Goal: Transaction & Acquisition: Purchase product/service

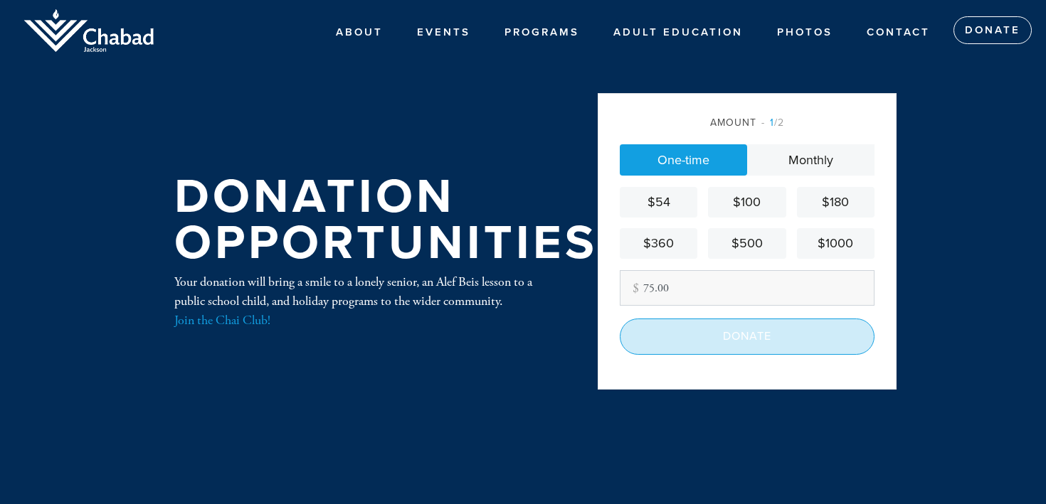
type input "75.00"
click at [727, 337] on input "Donate" at bounding box center [747, 337] width 255 height 36
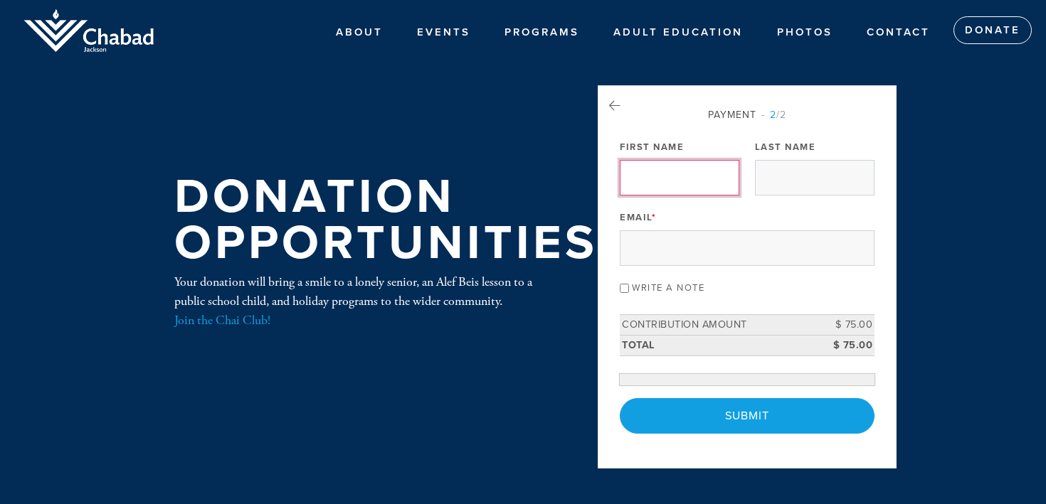
click at [674, 174] on input "First Name" at bounding box center [679, 178] width 119 height 36
type input "[PERSON_NAME]"
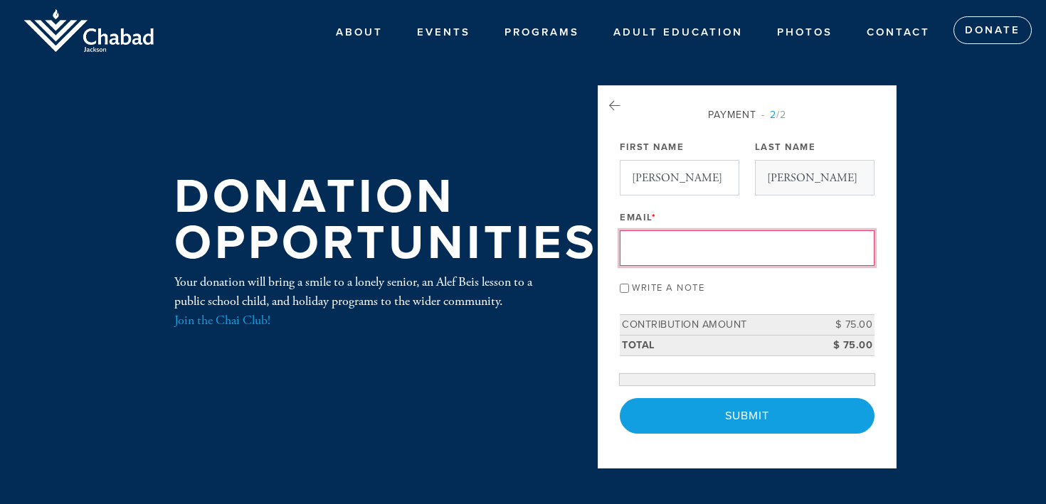
type input "[EMAIL_ADDRESS][DOMAIN_NAME]"
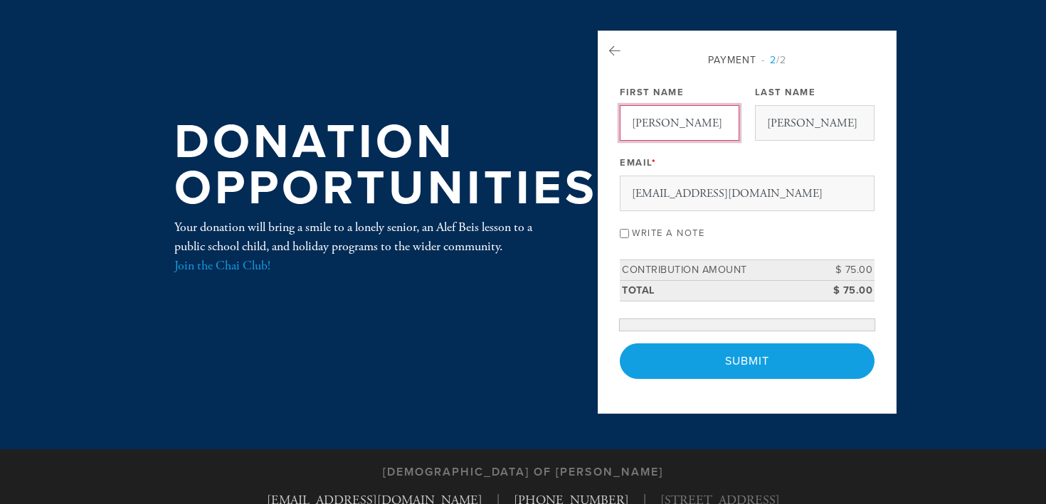
scroll to position [71, 0]
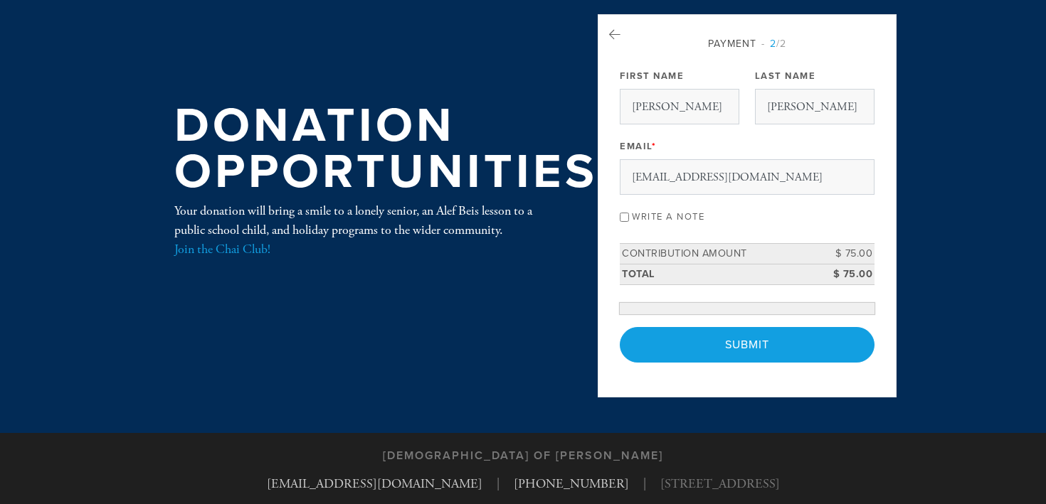
click at [634, 213] on label "Write a note" at bounding box center [668, 216] width 73 height 11
click at [629, 213] on input "Write a note" at bounding box center [624, 217] width 9 height 9
checkbox input "true"
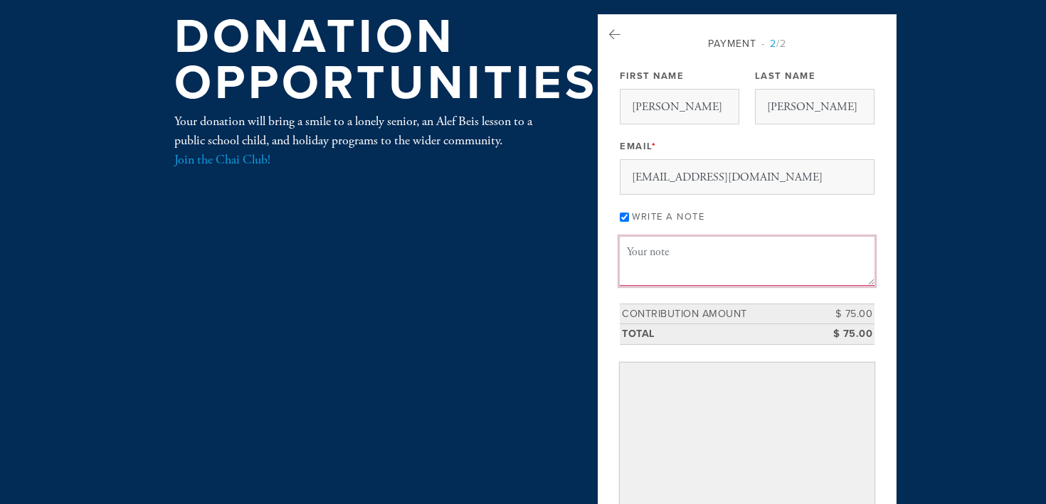
click at [671, 260] on textarea "Message or dedication" at bounding box center [747, 261] width 255 height 48
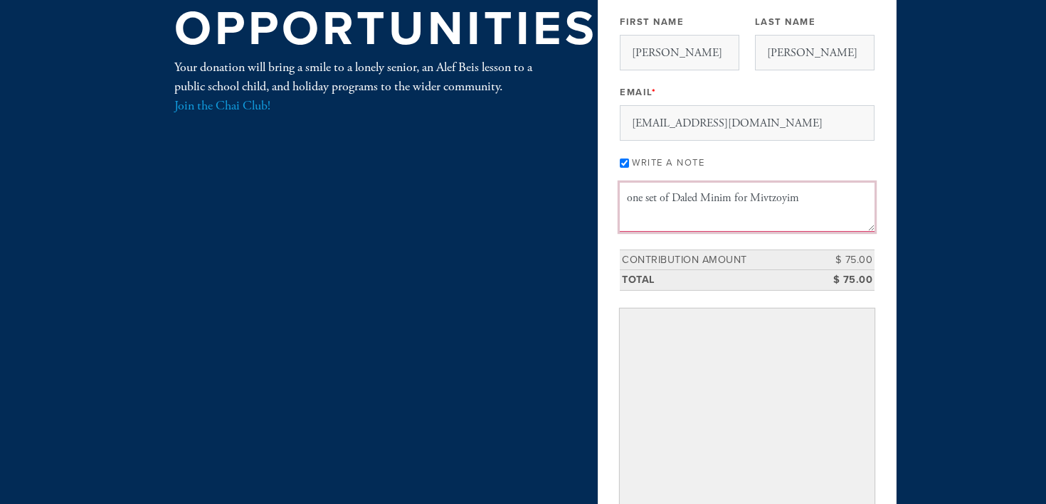
scroll to position [137, 0]
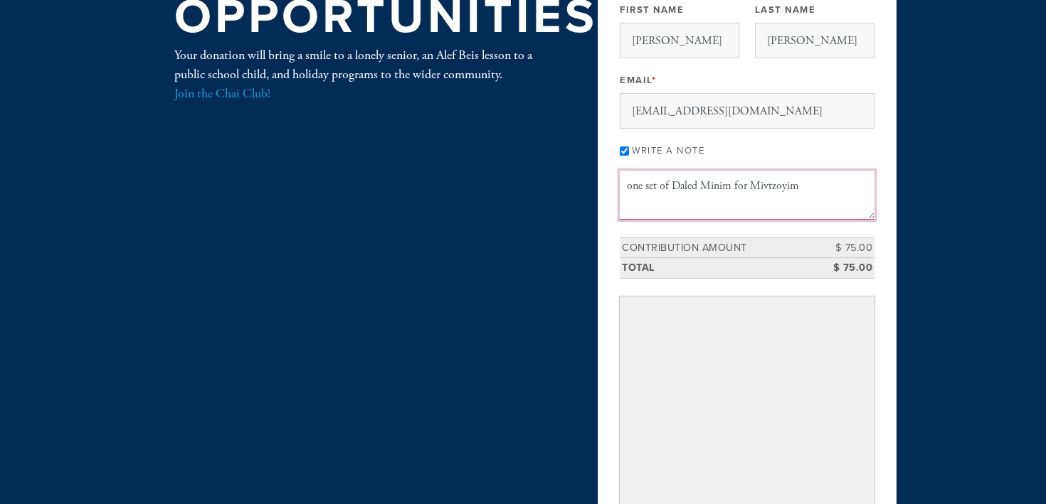
type textarea "one set of Daled Minim for Mivtzoyim"
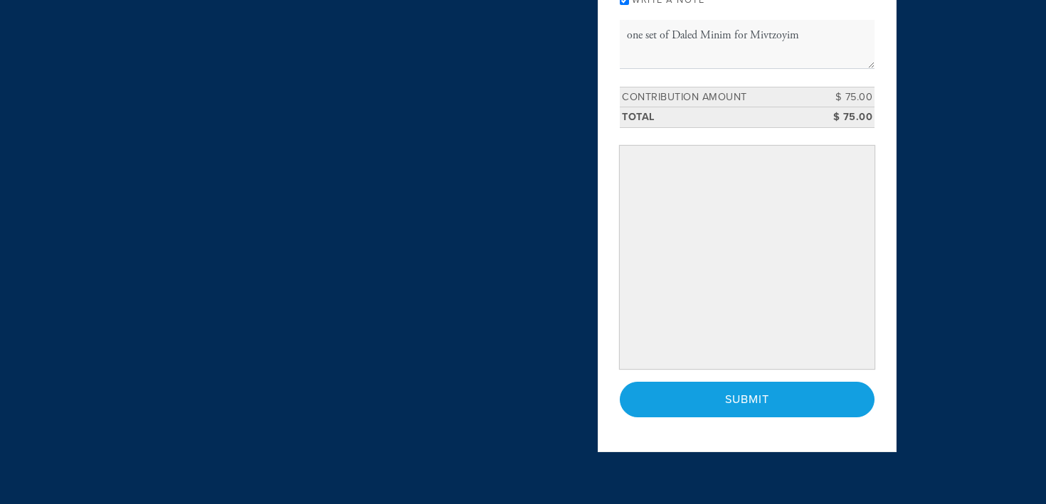
scroll to position [291, 0]
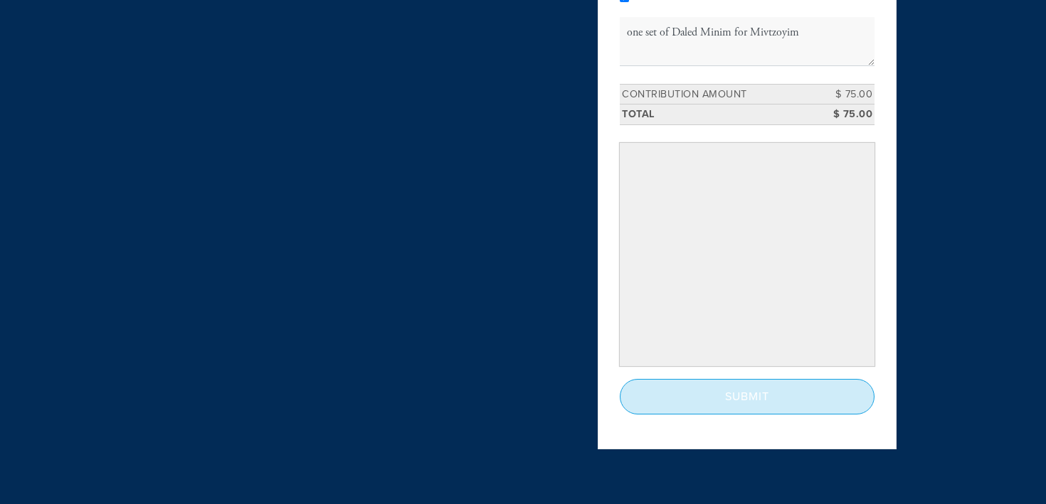
click at [718, 398] on input "Submit" at bounding box center [747, 397] width 255 height 36
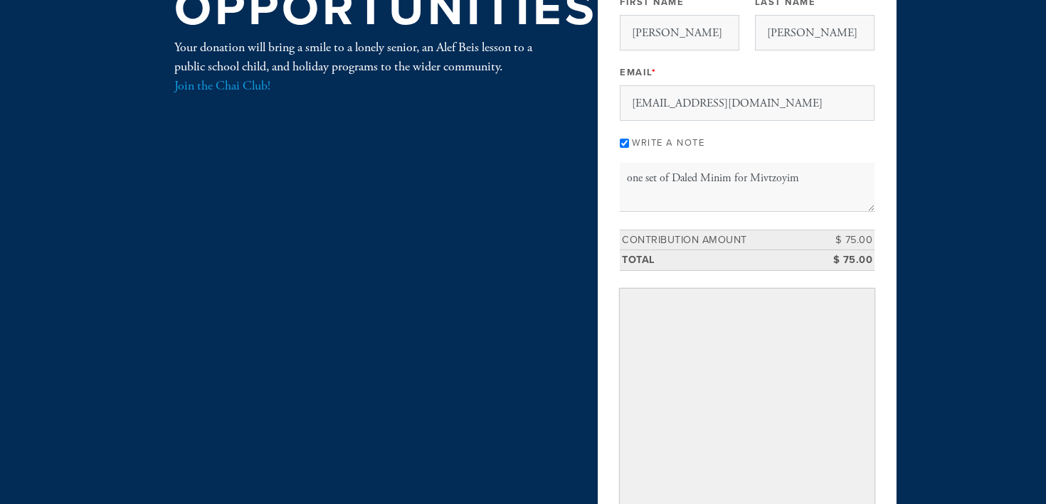
scroll to position [0, 0]
